Goal: Find specific page/section: Find specific page/section

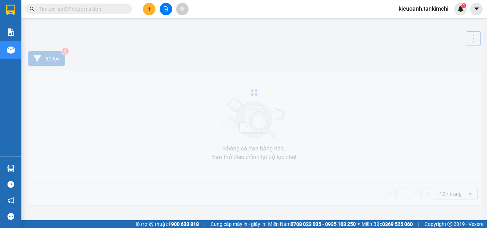
click at [81, 11] on input "text" at bounding box center [81, 9] width 84 height 8
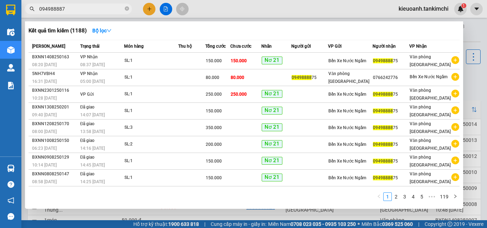
type input "0949888875"
click at [126, 9] on icon "close-circle" at bounding box center [127, 8] width 4 height 4
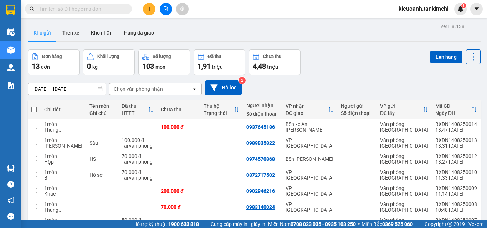
click at [117, 9] on input "text" at bounding box center [81, 9] width 84 height 8
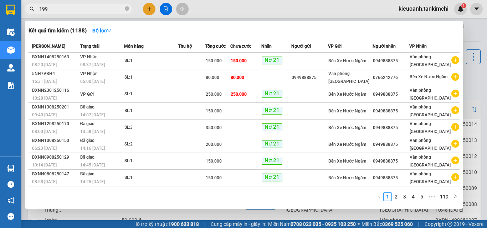
type input "1991"
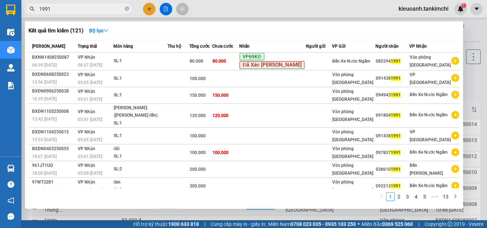
click at [90, 8] on input "1991" at bounding box center [81, 9] width 84 height 8
click at [127, 10] on icon "close-circle" at bounding box center [127, 8] width 4 height 4
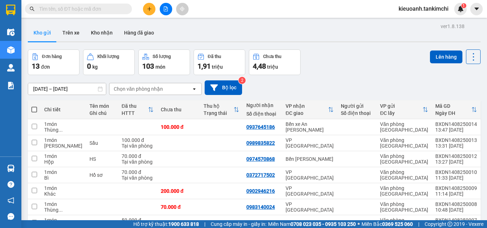
click at [110, 5] on input "text" at bounding box center [81, 9] width 84 height 8
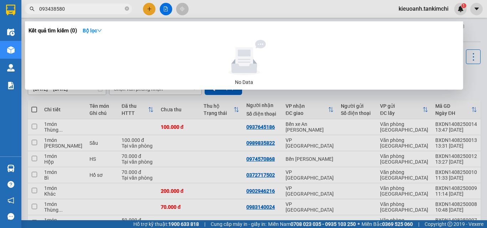
click at [50, 9] on input "093438580" at bounding box center [81, 9] width 84 height 8
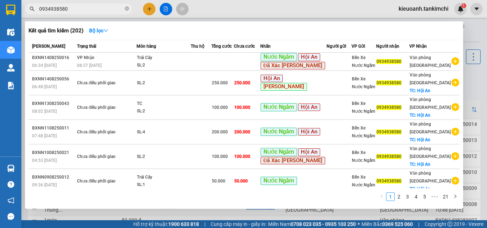
click at [103, 10] on input "0934938580" at bounding box center [81, 9] width 84 height 8
type input "0934938580"
click at [127, 10] on icon "close-circle" at bounding box center [127, 8] width 4 height 4
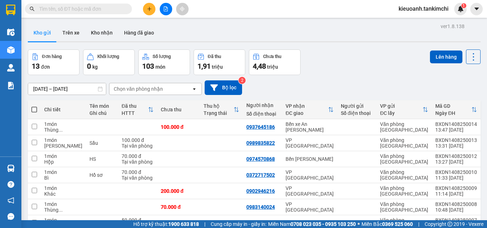
click at [120, 10] on input "text" at bounding box center [81, 9] width 84 height 8
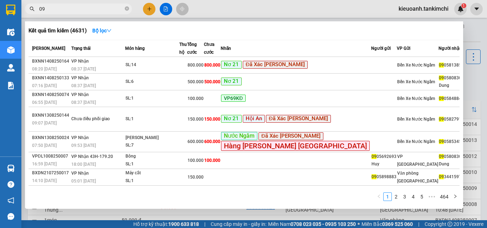
type input "0"
